Goal: Task Accomplishment & Management: Manage account settings

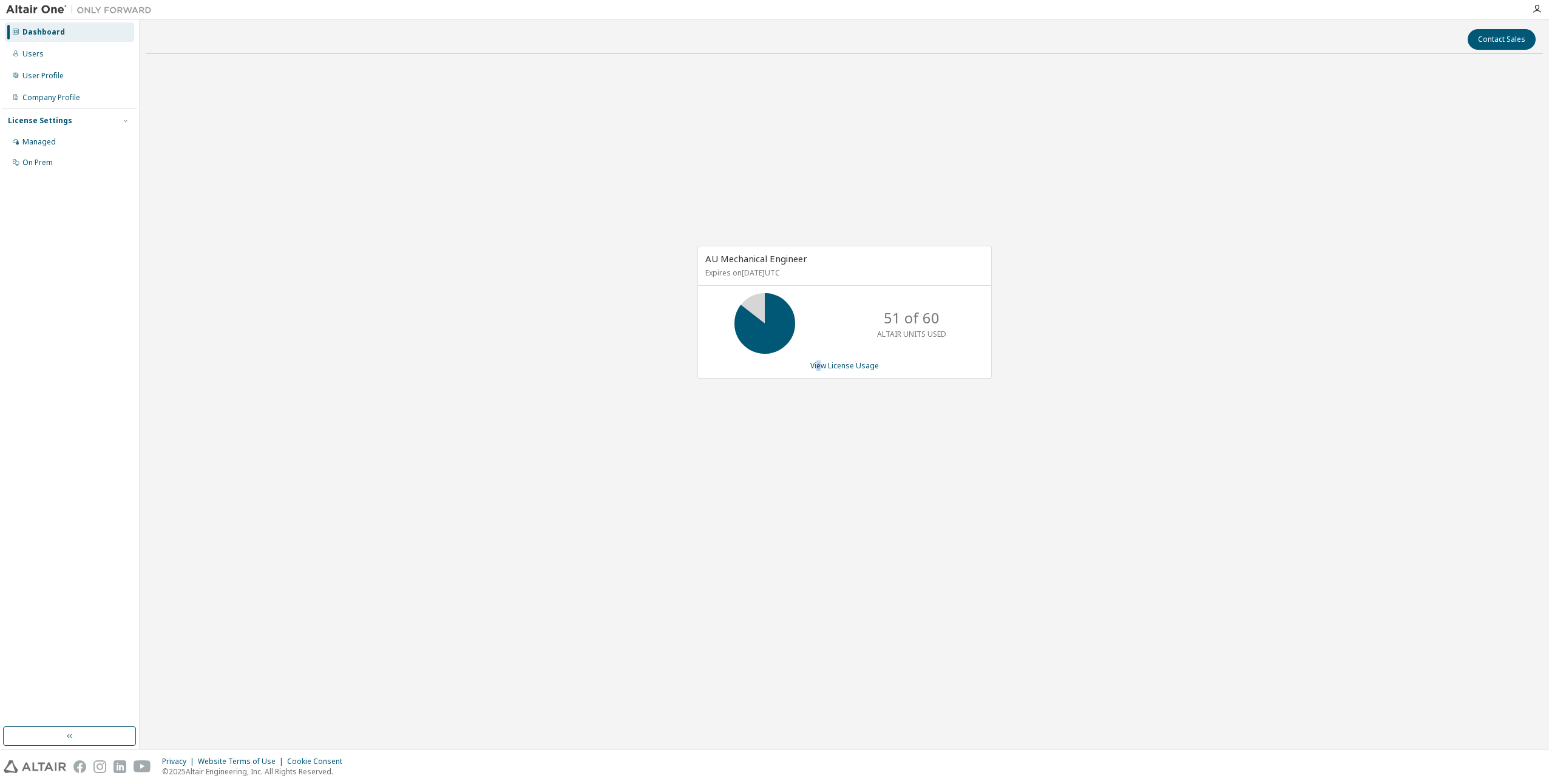
click at [820, 358] on div "AU Mechanical Engineer Expires on [DATE] UTC 51 of 60 ALTAIR UNITS USED View Li…" at bounding box center [844, 312] width 295 height 133
click at [822, 363] on link "View License Usage" at bounding box center [844, 366] width 69 height 10
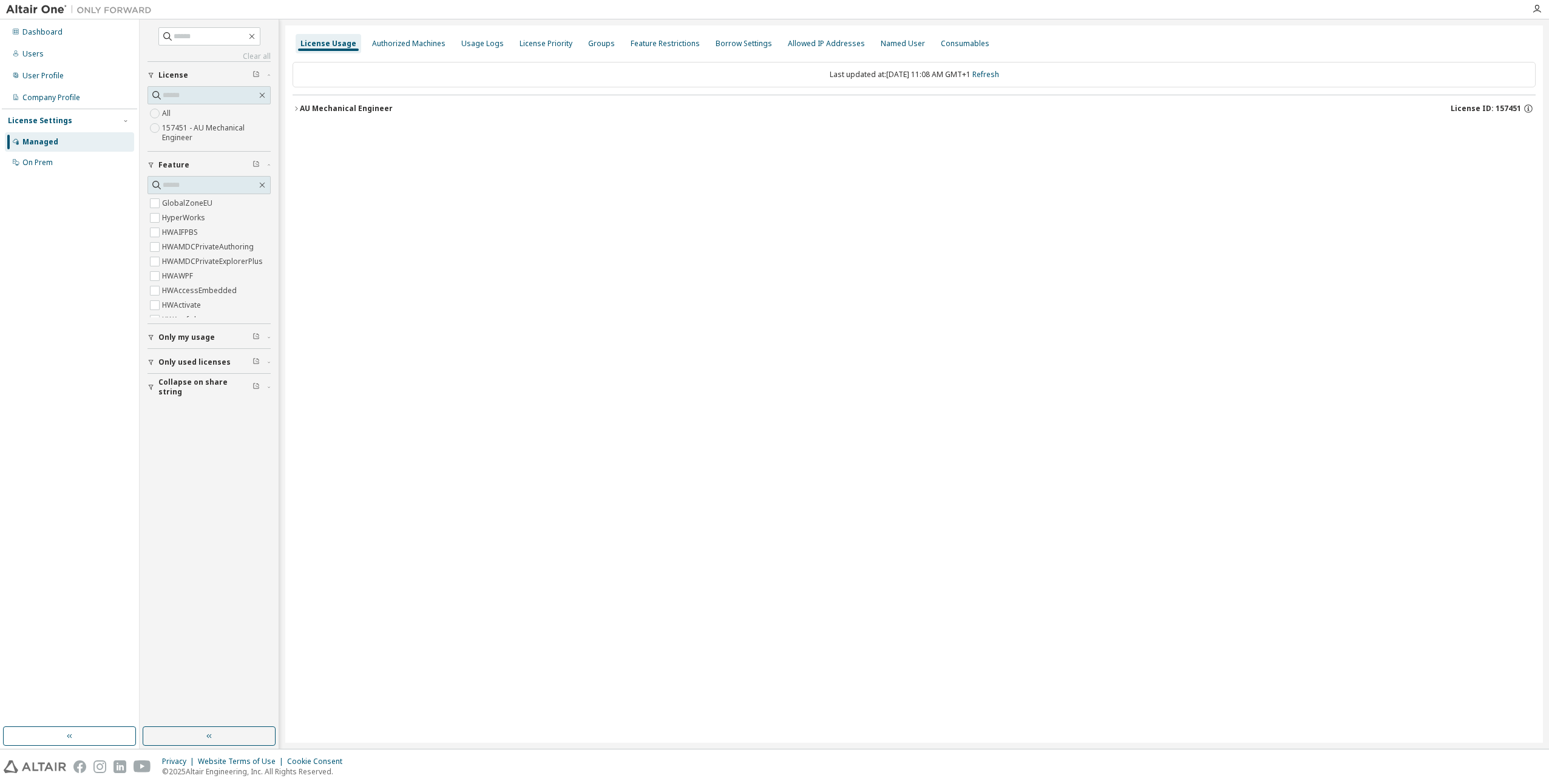
click at [359, 114] on button "AU Mechanical Engineer License ID: 157451" at bounding box center [914, 109] width 1243 height 27
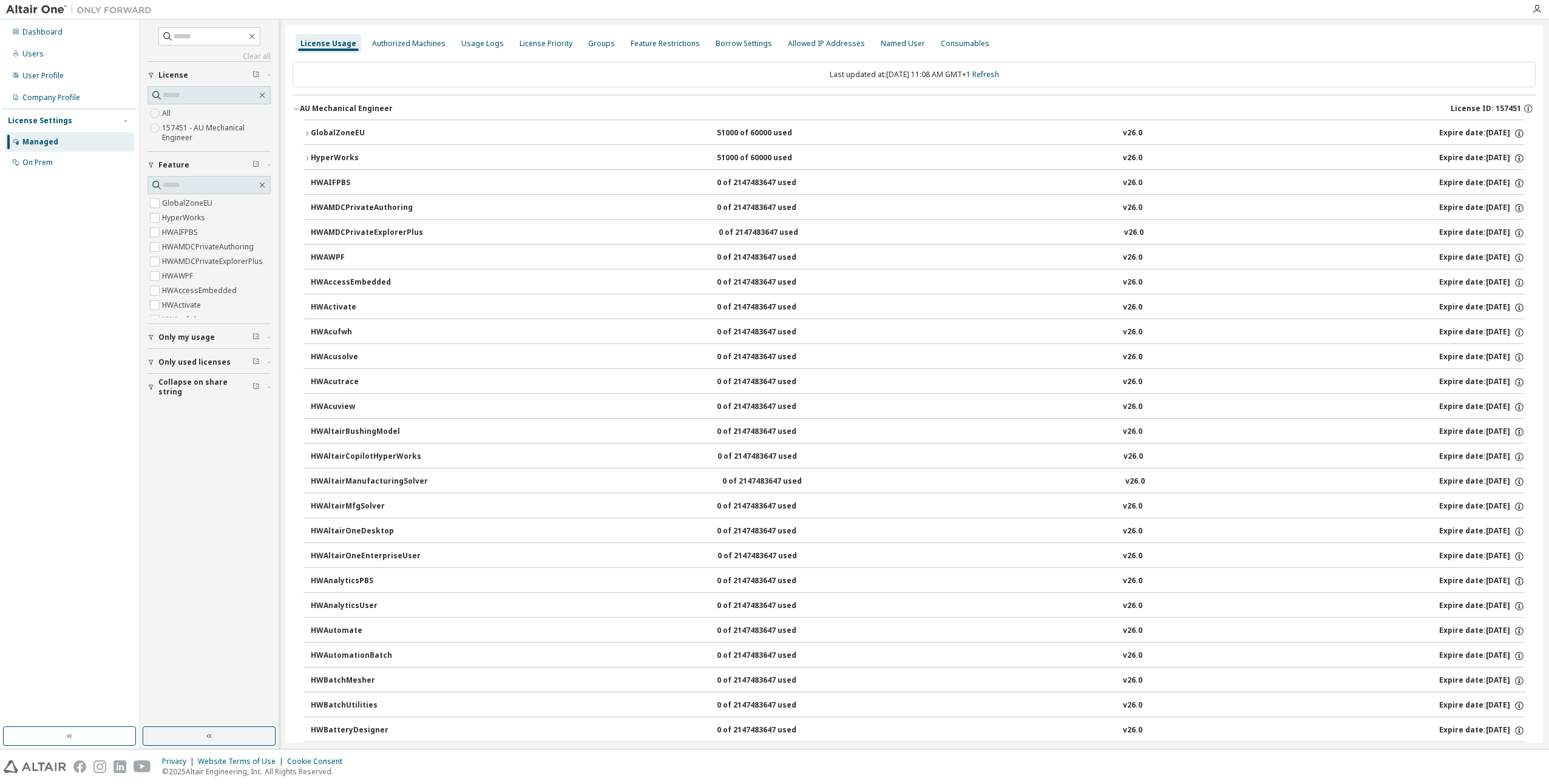
click at [343, 156] on div "HyperWorks" at bounding box center [365, 158] width 109 height 11
